Goal: Information Seeking & Learning: Understand process/instructions

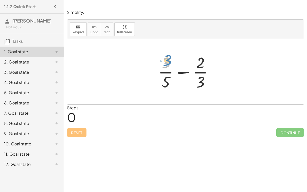
click at [167, 61] on div at bounding box center [187, 71] width 64 height 39
drag, startPoint x: 198, startPoint y: 61, endPoint x: 196, endPoint y: 63, distance: 3.1
click at [196, 63] on div at bounding box center [187, 71] width 64 height 39
drag, startPoint x: 202, startPoint y: 84, endPoint x: 171, endPoint y: 74, distance: 32.0
click at [171, 74] on div at bounding box center [187, 71] width 64 height 39
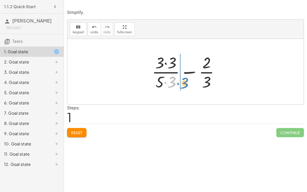
drag, startPoint x: 175, startPoint y: 80, endPoint x: 186, endPoint y: 82, distance: 11.6
click at [186, 82] on div at bounding box center [187, 71] width 76 height 39
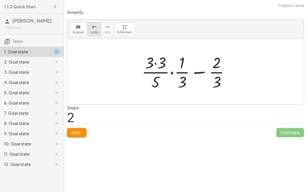
click at [94, 26] on icon "undo" at bounding box center [94, 27] width 5 height 6
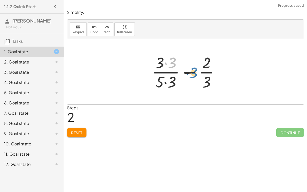
drag, startPoint x: 175, startPoint y: 63, endPoint x: 193, endPoint y: 72, distance: 19.8
click at [193, 72] on div at bounding box center [187, 71] width 76 height 39
click at [78, 128] on button "Reset" at bounding box center [76, 132] width 19 height 9
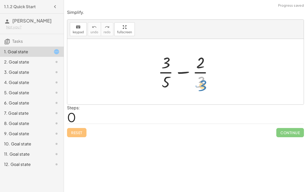
drag, startPoint x: 201, startPoint y: 79, endPoint x: 204, endPoint y: 83, distance: 4.4
click at [204, 83] on div at bounding box center [187, 71] width 64 height 39
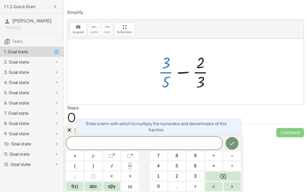
click at [167, 79] on div at bounding box center [187, 71] width 64 height 39
click at [72, 130] on icon at bounding box center [69, 130] width 6 height 6
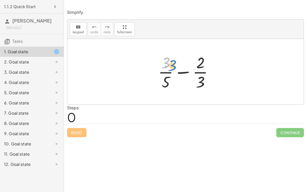
drag, startPoint x: 167, startPoint y: 60, endPoint x: 172, endPoint y: 63, distance: 5.8
click at [172, 63] on div at bounding box center [187, 71] width 64 height 39
drag, startPoint x: 200, startPoint y: 66, endPoint x: 190, endPoint y: 66, distance: 10.5
click at [190, 66] on div at bounding box center [187, 71] width 64 height 39
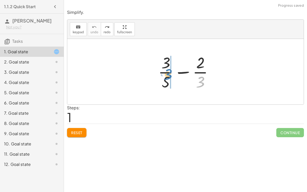
drag, startPoint x: 195, startPoint y: 79, endPoint x: 161, endPoint y: 72, distance: 34.5
click at [161, 72] on div at bounding box center [187, 71] width 64 height 39
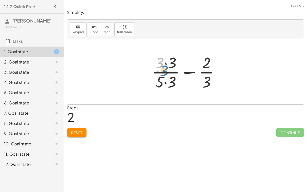
drag, startPoint x: 158, startPoint y: 63, endPoint x: 162, endPoint y: 70, distance: 8.6
click at [162, 70] on div at bounding box center [187, 71] width 76 height 39
drag, startPoint x: 174, startPoint y: 82, endPoint x: 210, endPoint y: 84, distance: 36.4
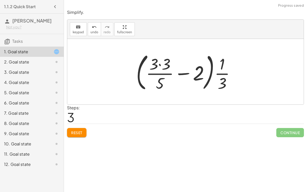
click at [210, 75] on div at bounding box center [187, 71] width 108 height 42
click at [157, 64] on div at bounding box center [187, 71] width 108 height 42
click at [158, 66] on div at bounding box center [187, 71] width 108 height 42
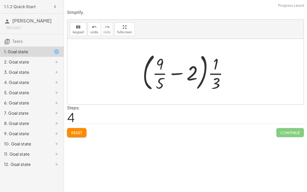
click at [191, 79] on div at bounding box center [187, 71] width 95 height 42
click at [176, 77] on div at bounding box center [187, 71] width 95 height 42
click at [74, 135] on button "Reset" at bounding box center [76, 132] width 19 height 9
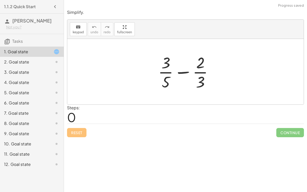
click at [33, 59] on div "2. Goal state" at bounding box center [24, 62] width 41 height 6
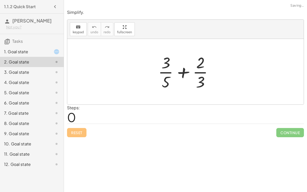
click at [29, 50] on div "1. Goal state" at bounding box center [24, 52] width 41 height 6
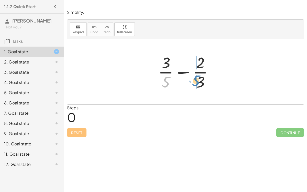
drag, startPoint x: 168, startPoint y: 79, endPoint x: 198, endPoint y: 78, distance: 30.2
click at [198, 78] on div at bounding box center [187, 71] width 64 height 39
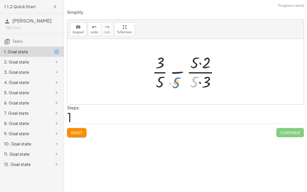
drag, startPoint x: 195, startPoint y: 78, endPoint x: 179, endPoint y: 79, distance: 16.6
click at [179, 79] on div at bounding box center [188, 71] width 76 height 39
drag, startPoint x: 194, startPoint y: 63, endPoint x: 175, endPoint y: 75, distance: 22.4
click at [175, 75] on div at bounding box center [188, 71] width 76 height 39
drag, startPoint x: 206, startPoint y: 81, endPoint x: 166, endPoint y: 68, distance: 42.6
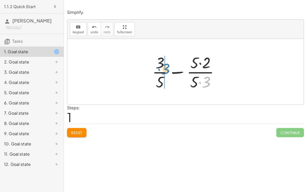
click at [166, 68] on div at bounding box center [188, 71] width 76 height 39
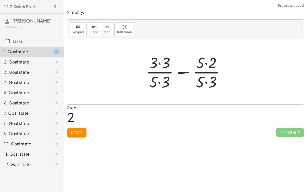
click at [204, 78] on div at bounding box center [187, 71] width 88 height 39
click at [164, 81] on div at bounding box center [187, 71] width 88 height 39
click at [212, 62] on div at bounding box center [187, 71] width 88 height 39
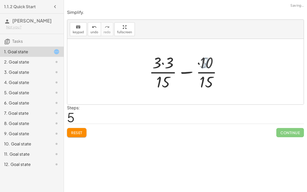
click at [166, 62] on div at bounding box center [187, 71] width 81 height 39
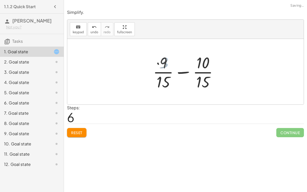
click at [178, 68] on div at bounding box center [188, 71] width 74 height 39
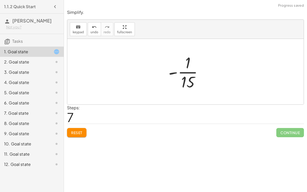
click at [147, 79] on div at bounding box center [185, 71] width 236 height 65
drag, startPoint x: 171, startPoint y: 72, endPoint x: 182, endPoint y: 75, distance: 11.5
click at [182, 75] on div at bounding box center [188, 71] width 44 height 39
click at [183, 79] on div at bounding box center [187, 71] width 41 height 39
click at [175, 76] on div at bounding box center [187, 71] width 41 height 39
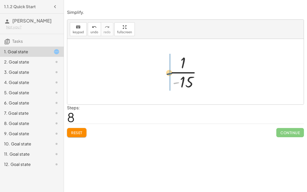
drag, startPoint x: 176, startPoint y: 81, endPoint x: 168, endPoint y: 67, distance: 16.1
click at [168, 67] on div at bounding box center [187, 71] width 41 height 39
click at [195, 63] on div at bounding box center [188, 71] width 44 height 39
click at [190, 71] on div at bounding box center [188, 71] width 44 height 39
click at [43, 61] on div "2. Goal state" at bounding box center [24, 62] width 41 height 6
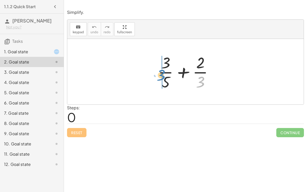
drag, startPoint x: 200, startPoint y: 83, endPoint x: 160, endPoint y: 76, distance: 40.5
click at [160, 76] on div at bounding box center [187, 71] width 64 height 39
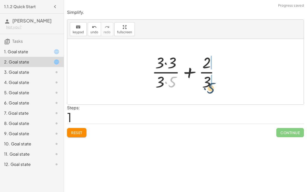
drag, startPoint x: 172, startPoint y: 82, endPoint x: 211, endPoint y: 88, distance: 39.6
click at [211, 88] on div at bounding box center [187, 71] width 76 height 39
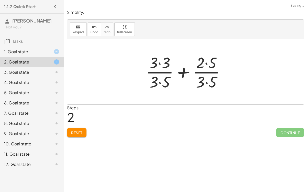
click at [204, 84] on div at bounding box center [187, 71] width 88 height 39
click at [163, 57] on div at bounding box center [187, 71] width 88 height 39
click at [204, 65] on div at bounding box center [187, 71] width 88 height 39
click at [203, 67] on div at bounding box center [187, 71] width 88 height 39
click at [209, 80] on div at bounding box center [187, 71] width 88 height 39
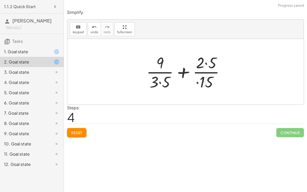
click at [208, 63] on div at bounding box center [187, 71] width 87 height 39
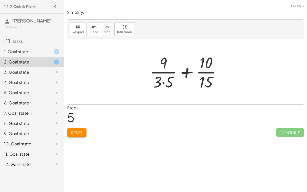
click at [166, 82] on div at bounding box center [187, 71] width 81 height 39
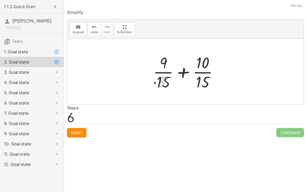
click at [183, 81] on div at bounding box center [188, 71] width 74 height 39
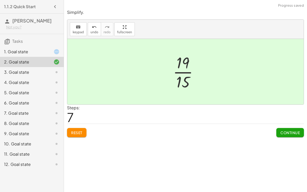
click at [178, 73] on div at bounding box center [187, 71] width 34 height 39
click at [43, 51] on div "1. Goal state" at bounding box center [24, 52] width 41 height 6
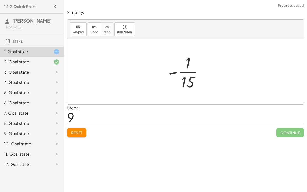
click at [74, 129] on button "Reset" at bounding box center [76, 132] width 19 height 9
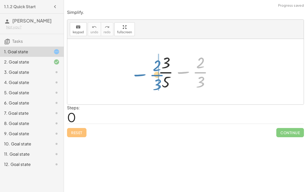
drag, startPoint x: 202, startPoint y: 73, endPoint x: 159, endPoint y: 76, distance: 43.8
click at [159, 76] on div at bounding box center [187, 71] width 64 height 39
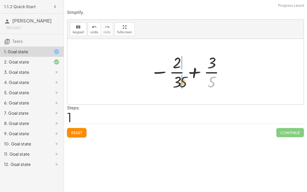
drag, startPoint x: 211, startPoint y: 86, endPoint x: 180, endPoint y: 86, distance: 30.9
click at [180, 86] on div at bounding box center [187, 71] width 80 height 39
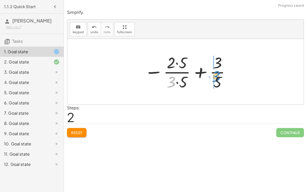
drag, startPoint x: 171, startPoint y: 83, endPoint x: 216, endPoint y: 77, distance: 45.6
click at [216, 77] on div at bounding box center [188, 71] width 92 height 39
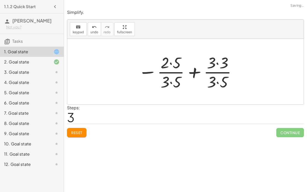
click at [216, 77] on div at bounding box center [187, 71] width 104 height 39
click at [177, 65] on div at bounding box center [187, 71] width 104 height 39
click at [218, 63] on div at bounding box center [187, 71] width 104 height 39
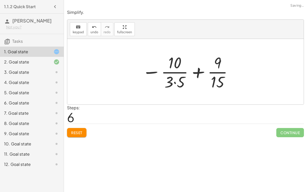
click at [170, 82] on div at bounding box center [187, 71] width 96 height 39
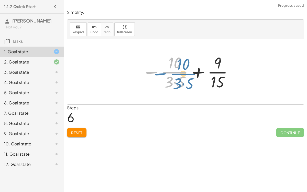
click at [155, 72] on div at bounding box center [187, 71] width 96 height 39
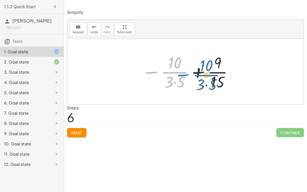
drag, startPoint x: 153, startPoint y: 71, endPoint x: 157, endPoint y: 75, distance: 5.6
click at [157, 75] on div at bounding box center [187, 71] width 96 height 39
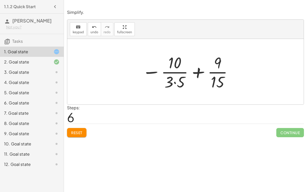
click at [179, 82] on div at bounding box center [187, 71] width 96 height 39
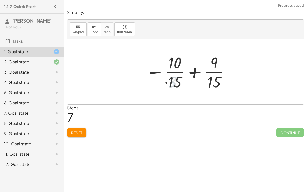
click at [175, 69] on div at bounding box center [187, 71] width 89 height 39
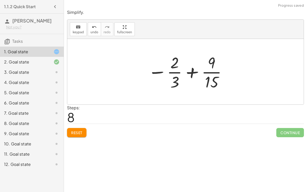
click at [208, 73] on div at bounding box center [187, 71] width 84 height 39
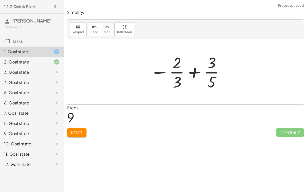
click at [70, 132] on button "Reset" at bounding box center [76, 132] width 19 height 9
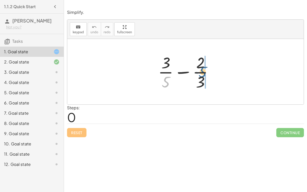
drag, startPoint x: 169, startPoint y: 79, endPoint x: 206, endPoint y: 69, distance: 38.4
click at [206, 69] on div at bounding box center [187, 71] width 64 height 39
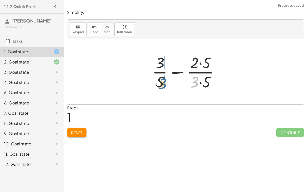
drag, startPoint x: 195, startPoint y: 81, endPoint x: 161, endPoint y: 82, distance: 33.5
click at [161, 82] on div at bounding box center [188, 71] width 76 height 39
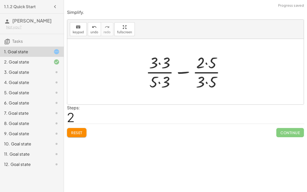
click at [158, 68] on div at bounding box center [187, 71] width 88 height 39
click at [160, 65] on div at bounding box center [187, 71] width 88 height 39
click at [161, 79] on div at bounding box center [187, 71] width 88 height 39
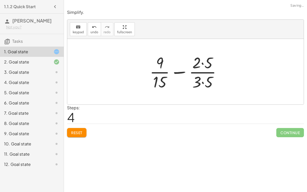
click at [196, 62] on div at bounding box center [187, 71] width 81 height 39
click at [199, 81] on div at bounding box center [187, 71] width 81 height 39
click at [199, 82] on div at bounding box center [187, 71] width 81 height 39
click at [209, 80] on div at bounding box center [187, 71] width 81 height 39
click at [204, 63] on div at bounding box center [187, 71] width 80 height 39
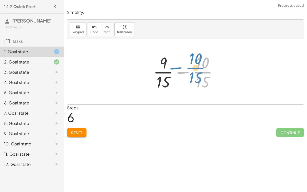
drag, startPoint x: 199, startPoint y: 68, endPoint x: 190, endPoint y: 63, distance: 9.7
click at [190, 63] on div at bounding box center [188, 71] width 74 height 39
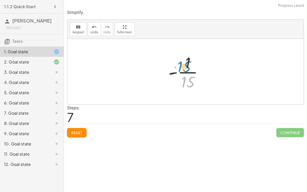
drag, startPoint x: 191, startPoint y: 78, endPoint x: 175, endPoint y: 70, distance: 18.8
click at [175, 70] on div at bounding box center [188, 71] width 44 height 39
drag, startPoint x: 186, startPoint y: 66, endPoint x: 189, endPoint y: 86, distance: 20.4
click at [78, 131] on span "Reset" at bounding box center [76, 132] width 11 height 5
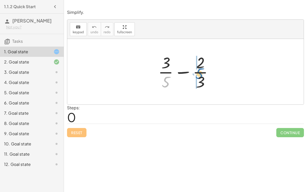
drag, startPoint x: 163, startPoint y: 81, endPoint x: 197, endPoint y: 72, distance: 34.6
click at [197, 72] on div at bounding box center [187, 71] width 64 height 39
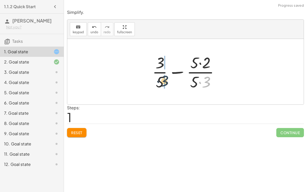
drag, startPoint x: 207, startPoint y: 82, endPoint x: 163, endPoint y: 81, distance: 44.7
click at [163, 81] on div at bounding box center [188, 71] width 76 height 39
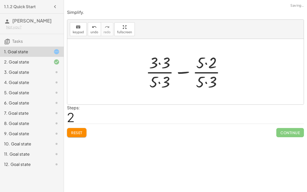
click at [157, 79] on div at bounding box center [187, 71] width 88 height 39
click at [163, 61] on div at bounding box center [187, 71] width 88 height 39
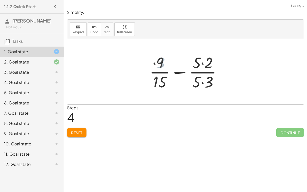
click at [191, 63] on div at bounding box center [187, 71] width 81 height 39
click at [199, 62] on div at bounding box center [187, 71] width 81 height 39
click at [200, 81] on div at bounding box center [187, 71] width 81 height 39
click at [202, 64] on div at bounding box center [187, 71] width 81 height 39
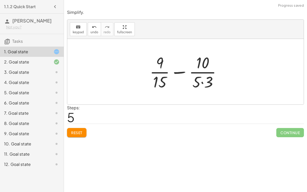
click at [204, 76] on div at bounding box center [187, 71] width 81 height 39
click at [202, 81] on div at bounding box center [187, 71] width 81 height 39
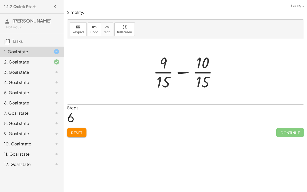
click at [181, 66] on div at bounding box center [188, 71] width 74 height 39
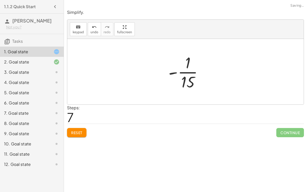
click at [297, 128] on span "Continue" at bounding box center [290, 132] width 28 height 9
click at [21, 72] on div "3. Goal state" at bounding box center [24, 72] width 41 height 6
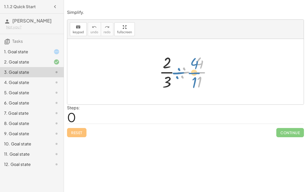
drag, startPoint x: 200, startPoint y: 67, endPoint x: 194, endPoint y: 67, distance: 5.4
click at [194, 67] on div at bounding box center [187, 71] width 62 height 39
drag, startPoint x: 194, startPoint y: 67, endPoint x: 159, endPoint y: 67, distance: 35.0
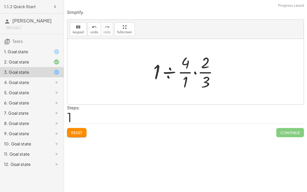
click at [75, 129] on button "Reset" at bounding box center [76, 132] width 19 height 9
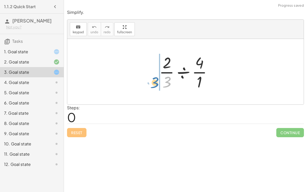
drag, startPoint x: 172, startPoint y: 79, endPoint x: 167, endPoint y: 78, distance: 4.5
click at [167, 78] on div at bounding box center [187, 71] width 62 height 39
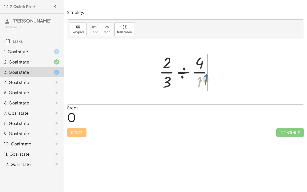
drag, startPoint x: 200, startPoint y: 81, endPoint x: 205, endPoint y: 78, distance: 6.3
click at [205, 78] on div at bounding box center [187, 71] width 62 height 39
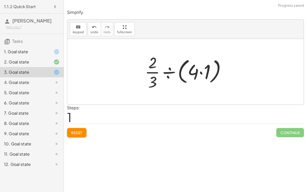
click at [81, 131] on span "Reset" at bounding box center [76, 132] width 11 height 5
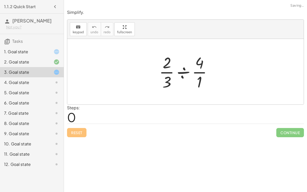
click at [179, 74] on div at bounding box center [187, 71] width 62 height 39
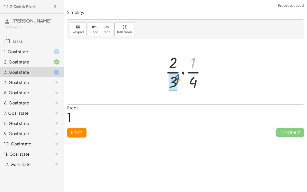
drag, startPoint x: 192, startPoint y: 65, endPoint x: 176, endPoint y: 83, distance: 23.9
drag, startPoint x: 174, startPoint y: 83, endPoint x: 193, endPoint y: 66, distance: 25.5
click at [193, 66] on div at bounding box center [187, 71] width 49 height 39
click at [184, 73] on div at bounding box center [187, 71] width 49 height 39
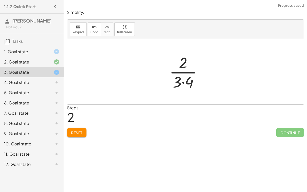
click at [184, 79] on div at bounding box center [188, 71] width 42 height 39
click at [181, 73] on div at bounding box center [187, 71] width 35 height 39
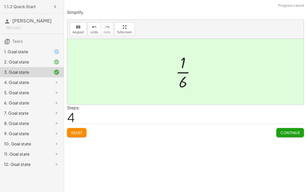
click at [45, 80] on div "4. Goal state" at bounding box center [24, 82] width 41 height 6
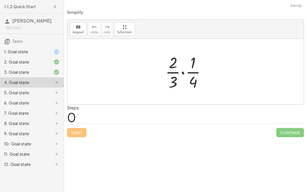
click at [186, 72] on div at bounding box center [187, 71] width 49 height 39
click at [181, 71] on div at bounding box center [187, 71] width 49 height 39
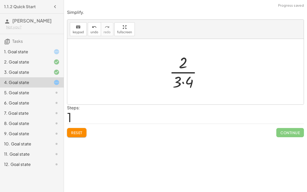
click at [183, 78] on div at bounding box center [188, 71] width 42 height 39
click at [186, 72] on div at bounding box center [187, 71] width 35 height 39
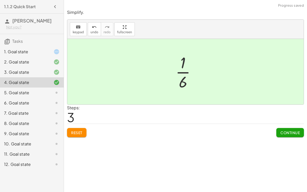
click at [31, 92] on div "5. Goal state" at bounding box center [24, 92] width 41 height 6
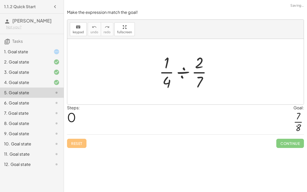
click at [187, 69] on div at bounding box center [187, 71] width 62 height 39
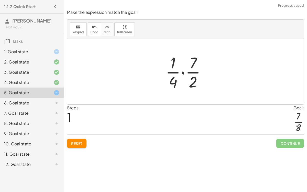
click at [182, 72] on div at bounding box center [187, 71] width 49 height 39
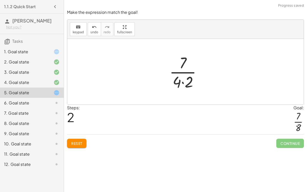
click at [184, 81] on div at bounding box center [187, 71] width 41 height 39
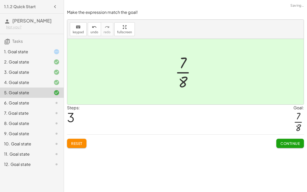
click at [32, 100] on div "6. Goal state" at bounding box center [24, 103] width 41 height 6
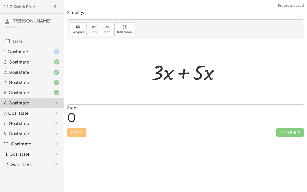
click at [181, 70] on div at bounding box center [187, 72] width 77 height 26
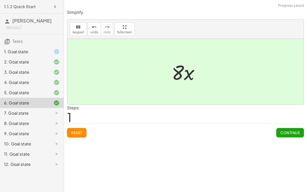
click at [44, 110] on div "7. Goal state" at bounding box center [24, 113] width 41 height 6
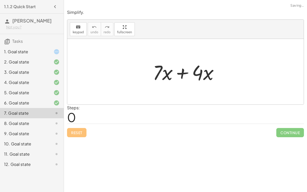
click at [177, 72] on div at bounding box center [187, 72] width 75 height 26
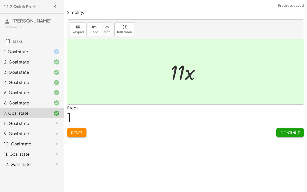
click at [57, 120] on icon at bounding box center [56, 123] width 6 height 6
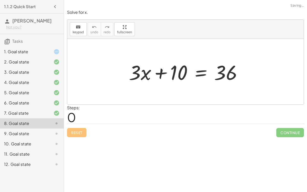
click at [197, 71] on div at bounding box center [187, 72] width 122 height 26
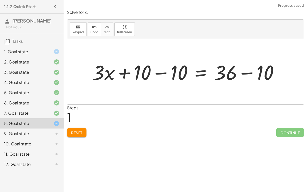
click at [227, 72] on div at bounding box center [187, 72] width 195 height 26
click at [231, 74] on div at bounding box center [187, 72] width 195 height 26
click at [146, 71] on div at bounding box center [187, 72] width 195 height 26
click at [159, 75] on div at bounding box center [187, 72] width 195 height 26
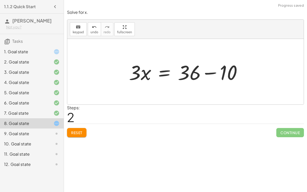
click at [215, 73] on div at bounding box center [187, 72] width 122 height 26
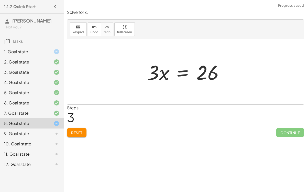
click at [179, 73] on div at bounding box center [187, 72] width 85 height 26
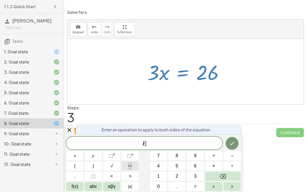
click at [135, 165] on button "Fraction" at bounding box center [129, 165] width 17 height 9
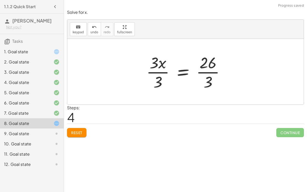
click at [158, 80] on div at bounding box center [187, 71] width 87 height 39
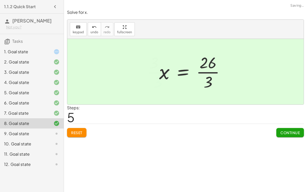
click at [197, 68] on div at bounding box center [193, 71] width 75 height 39
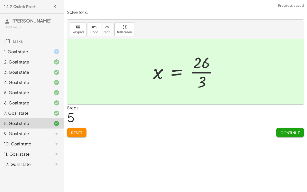
click at [31, 127] on div "8. Goal state" at bounding box center [32, 123] width 64 height 10
click at [34, 131] on div "9. Goal state" at bounding box center [24, 133] width 41 height 6
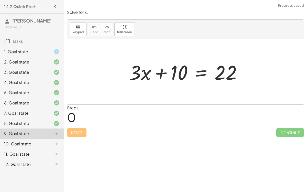
click at [202, 72] on div at bounding box center [188, 72] width 122 height 26
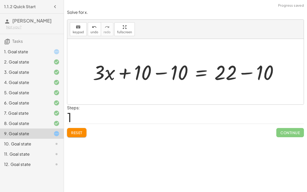
click at [152, 75] on div at bounding box center [187, 72] width 195 height 26
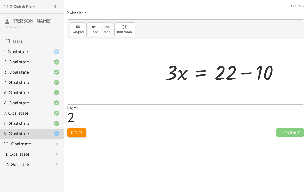
click at [248, 70] on div at bounding box center [224, 72] width 122 height 26
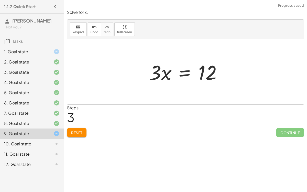
click at [185, 75] on div at bounding box center [187, 72] width 81 height 26
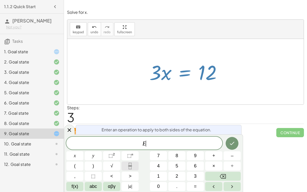
click at [127, 164] on icon "Fraction" at bounding box center [130, 166] width 6 height 6
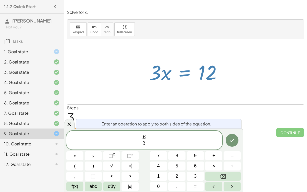
click at [83, 151] on div at bounding box center [74, 155] width 17 height 9
click at [232, 142] on icon "Done" at bounding box center [232, 140] width 6 height 6
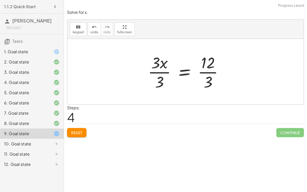
click at [158, 67] on div at bounding box center [187, 71] width 84 height 39
click at [207, 65] on div at bounding box center [194, 71] width 72 height 39
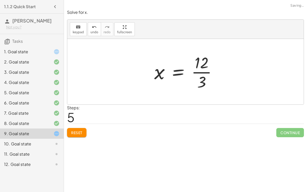
click at [203, 66] on div at bounding box center [188, 71] width 72 height 39
click at [200, 75] on div at bounding box center [188, 71] width 72 height 39
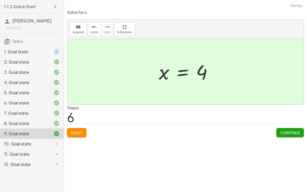
click at [50, 141] on div at bounding box center [52, 144] width 14 height 6
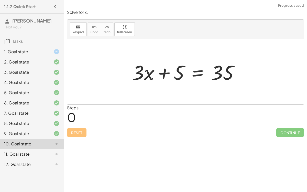
click at [192, 69] on div at bounding box center [188, 72] width 116 height 26
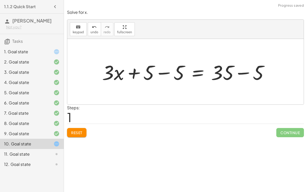
click at [163, 63] on div at bounding box center [187, 72] width 176 height 26
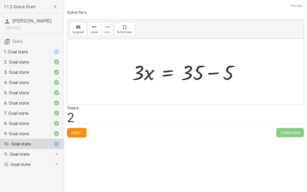
click at [207, 72] on div at bounding box center [188, 72] width 116 height 26
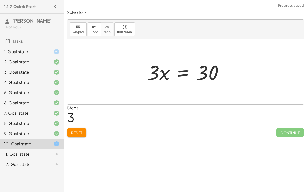
click at [186, 71] on div at bounding box center [187, 72] width 85 height 26
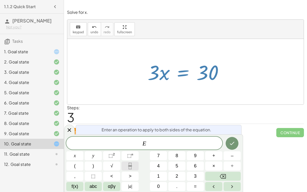
click at [126, 162] on button "Fraction" at bounding box center [129, 165] width 17 height 9
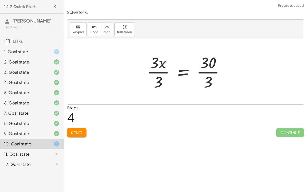
click at [159, 72] on div at bounding box center [187, 71] width 87 height 39
click at [206, 71] on div at bounding box center [194, 71] width 74 height 39
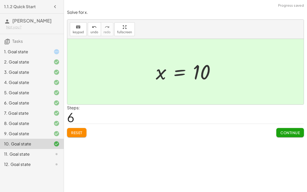
click at [53, 151] on icon at bounding box center [56, 154] width 6 height 6
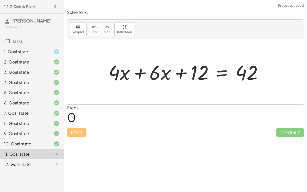
click at [40, 52] on div "1. Goal state" at bounding box center [24, 52] width 41 height 6
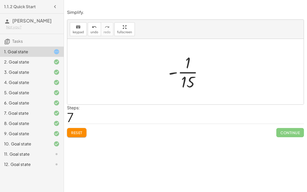
click at [186, 76] on div at bounding box center [188, 71] width 44 height 39
drag, startPoint x: 174, startPoint y: 71, endPoint x: 191, endPoint y: 59, distance: 21.3
click at [191, 59] on div at bounding box center [188, 71] width 44 height 39
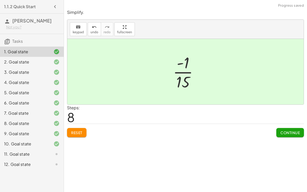
click at [50, 152] on div at bounding box center [52, 154] width 14 height 6
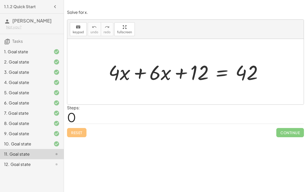
click at [137, 69] on div at bounding box center [187, 72] width 163 height 26
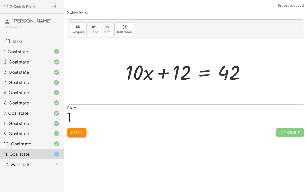
click at [201, 71] on div at bounding box center [187, 72] width 128 height 26
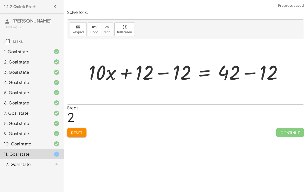
click at [247, 70] on div at bounding box center [187, 72] width 203 height 26
click at [166, 67] on div at bounding box center [168, 72] width 165 height 26
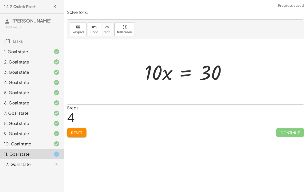
click at [185, 72] on div at bounding box center [187, 72] width 90 height 26
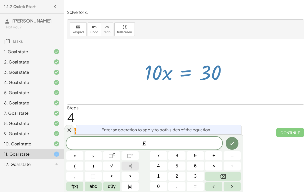
click at [131, 163] on icon "Fraction" at bounding box center [130, 166] width 6 height 6
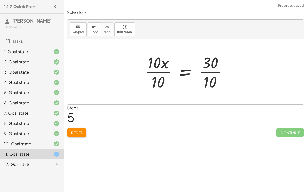
click at [157, 76] on div at bounding box center [187, 71] width 91 height 39
click at [204, 80] on div at bounding box center [196, 71] width 74 height 39
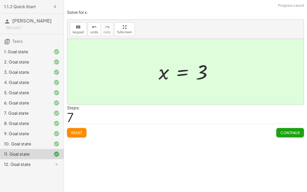
click at [34, 160] on div "12. Goal state" at bounding box center [32, 164] width 64 height 10
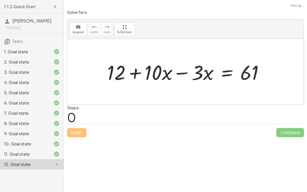
click at [75, 130] on div "Reset Continue" at bounding box center [185, 130] width 237 height 14
click at [189, 72] on div at bounding box center [188, 72] width 166 height 26
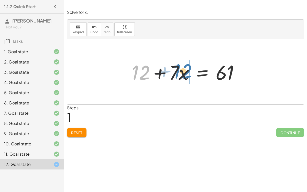
drag, startPoint x: 141, startPoint y: 66, endPoint x: 183, endPoint y: 65, distance: 41.9
click at [183, 65] on div at bounding box center [187, 72] width 116 height 26
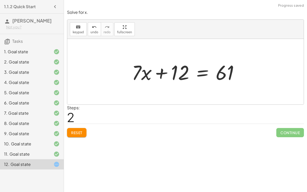
click at [201, 73] on div at bounding box center [187, 72] width 116 height 26
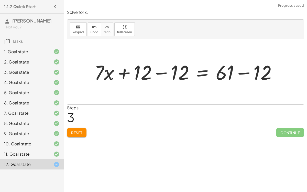
click at [254, 80] on div at bounding box center [187, 72] width 191 height 26
click at [174, 71] on div at bounding box center [170, 72] width 157 height 26
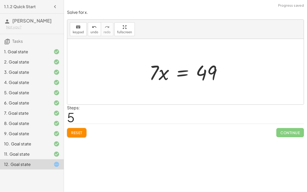
click at [183, 75] on div at bounding box center [187, 72] width 82 height 26
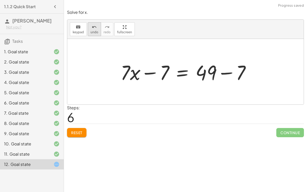
click at [94, 30] on span "undo" at bounding box center [94, 32] width 8 height 4
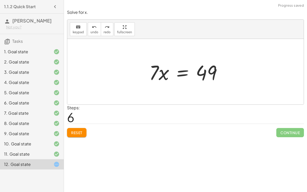
click at [183, 73] on div at bounding box center [187, 72] width 82 height 26
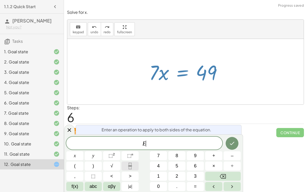
click at [129, 167] on icon "Fraction" at bounding box center [130, 166] width 6 height 6
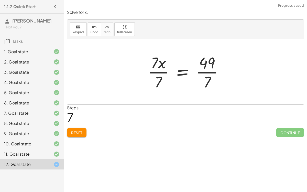
click at [212, 70] on div at bounding box center [187, 71] width 85 height 39
click at [156, 69] on div at bounding box center [181, 71] width 72 height 39
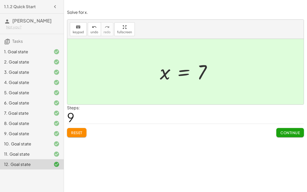
click at [38, 18] on span "[PERSON_NAME]" at bounding box center [31, 21] width 39 height 6
click at [54, 6] on icon "button" at bounding box center [55, 7] width 6 height 6
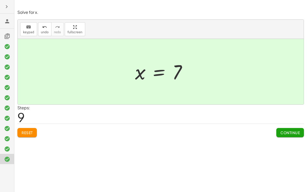
click at [290, 132] on span "Continue" at bounding box center [289, 132] width 19 height 5
